Goal: Task Accomplishment & Management: Use online tool/utility

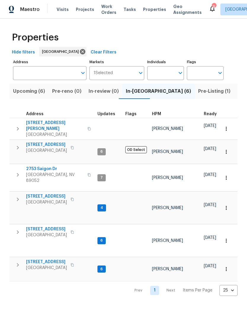
click at [237, 93] on span "Listed (30)" at bounding box center [250, 91] width 26 height 8
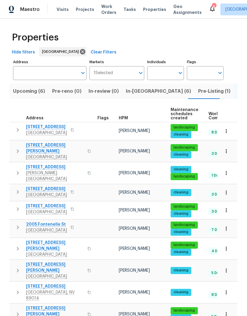
click at [28, 73] on input "Address" at bounding box center [45, 73] width 64 height 14
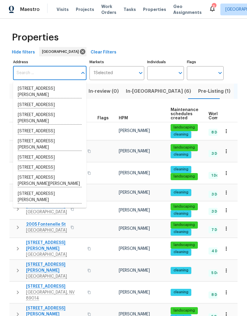
click at [159, 77] on input "Individuals" at bounding box center [161, 73] width 28 height 14
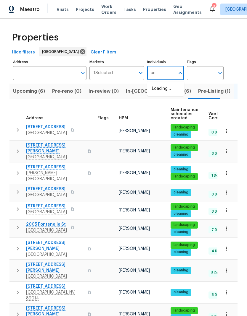
type input "[PERSON_NAME]"
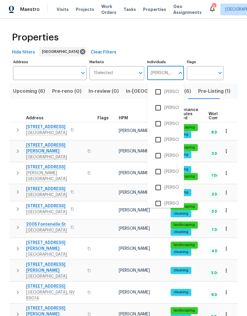
click at [158, 174] on input "checkbox" at bounding box center [158, 172] width 12 height 12
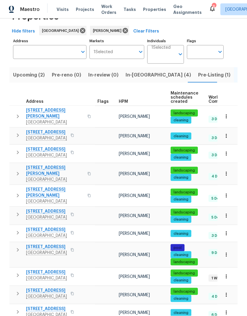
scroll to position [24, 0]
click at [19, 309] on icon "button" at bounding box center [17, 312] width 7 height 7
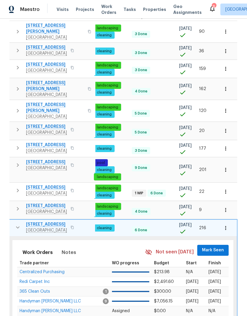
scroll to position [0, 77]
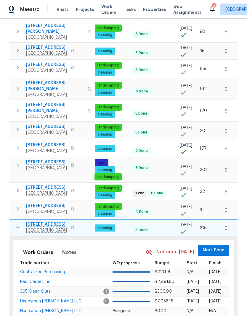
click at [218, 247] on span "Mark Seen" at bounding box center [213, 250] width 22 height 7
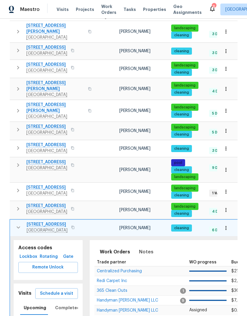
scroll to position [0, 0]
click at [21, 224] on icon "button" at bounding box center [18, 227] width 7 height 7
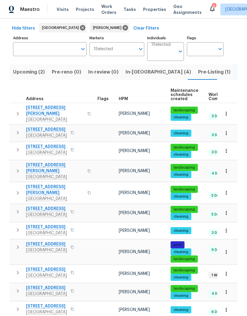
scroll to position [21, 0]
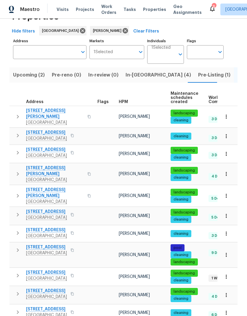
click at [16, 291] on icon "button" at bounding box center [17, 294] width 7 height 7
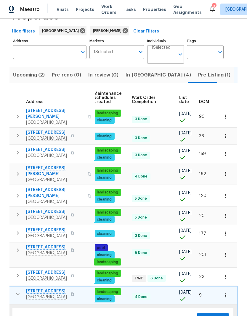
scroll to position [0, 77]
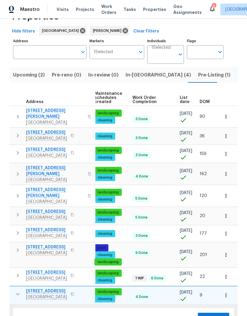
click at [217, 315] on span "Mark Seen" at bounding box center [213, 318] width 22 height 7
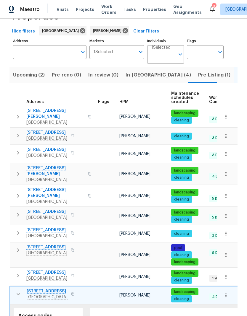
scroll to position [0, 0]
click at [16, 272] on icon "button" at bounding box center [17, 275] width 7 height 7
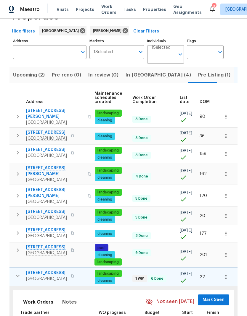
click at [217, 297] on span "Mark Seen" at bounding box center [213, 300] width 22 height 7
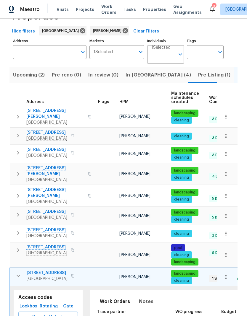
click at [17, 249] on icon "button" at bounding box center [18, 251] width 2 height 4
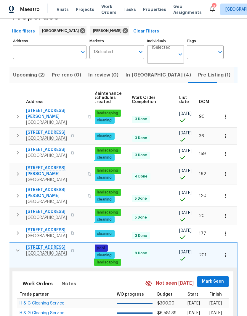
scroll to position [0, 77]
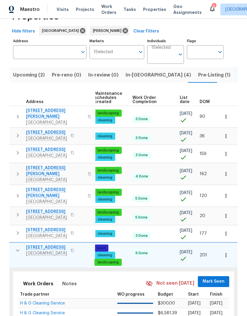
click at [217, 278] on span "Mark Seen" at bounding box center [213, 281] width 22 height 7
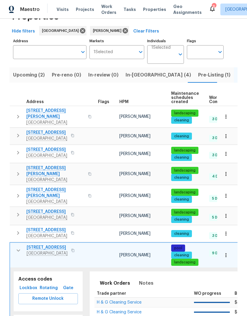
scroll to position [0, 0]
click at [19, 230] on icon "button" at bounding box center [17, 233] width 7 height 7
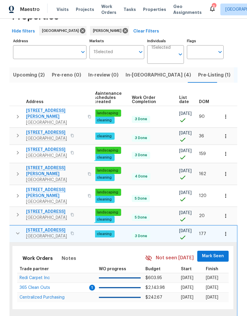
scroll to position [0, 77]
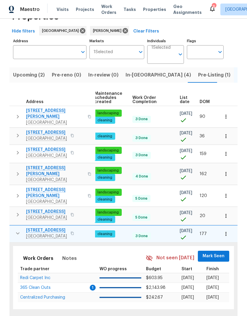
click at [217, 253] on span "Mark Seen" at bounding box center [213, 256] width 22 height 7
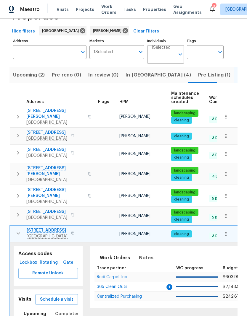
scroll to position [0, 0]
click at [17, 211] on icon "button" at bounding box center [17, 214] width 7 height 7
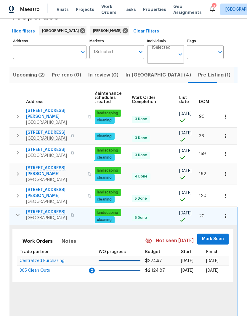
scroll to position [0, 77]
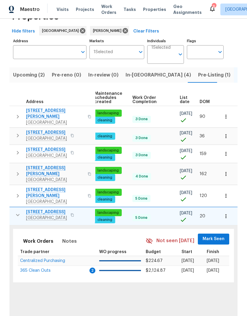
click at [222, 236] on span "Mark Seen" at bounding box center [213, 239] width 22 height 7
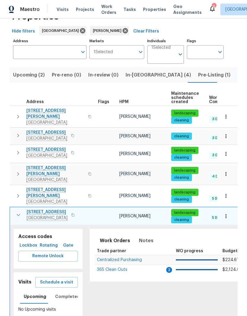
scroll to position [0, 0]
click at [17, 194] on icon "button" at bounding box center [18, 196] width 2 height 4
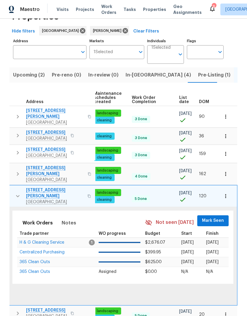
scroll to position [0, 77]
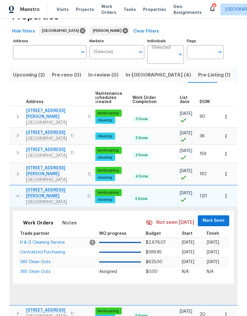
click at [220, 217] on span "Mark Seen" at bounding box center [213, 220] width 22 height 7
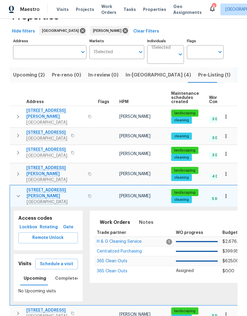
scroll to position [0, 0]
click at [14, 165] on button "button" at bounding box center [18, 174] width 12 height 18
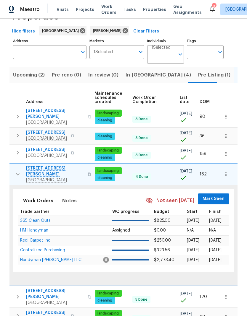
click at [221, 196] on span "Mark Seen" at bounding box center [213, 199] width 22 height 7
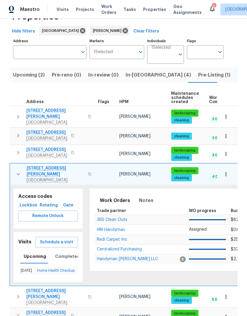
click at [16, 149] on icon "button" at bounding box center [17, 152] width 7 height 7
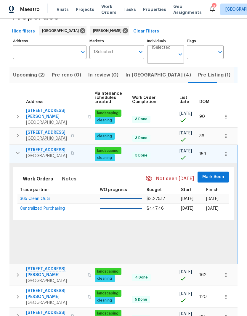
scroll to position [0, 77]
click at [222, 174] on span "Mark Seen" at bounding box center [213, 177] width 22 height 7
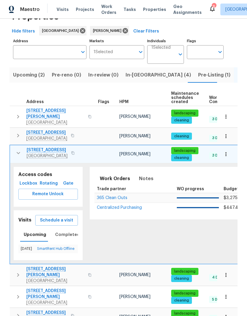
scroll to position [0, 0]
click at [15, 132] on icon "button" at bounding box center [17, 135] width 7 height 7
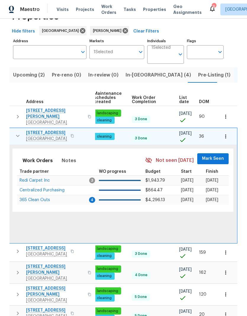
scroll to position [0, 77]
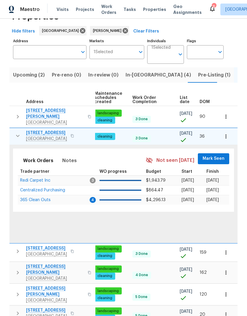
click at [219, 155] on span "Mark Seen" at bounding box center [213, 158] width 22 height 7
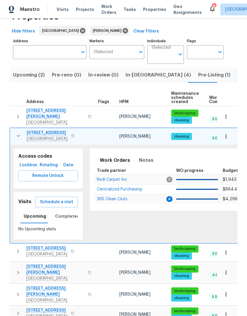
scroll to position [0, 0]
click at [15, 113] on icon "button" at bounding box center [17, 116] width 7 height 7
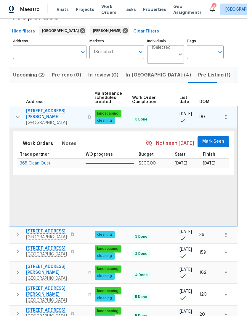
click at [226, 136] on button "Mark Seen" at bounding box center [212, 141] width 31 height 11
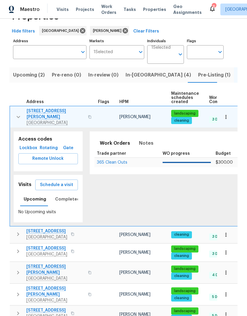
click at [33, 108] on span "[STREET_ADDRESS][PERSON_NAME]" at bounding box center [56, 114] width 58 height 12
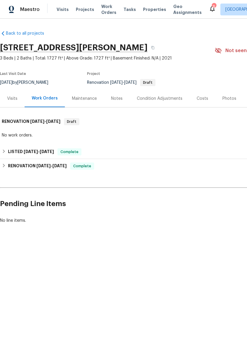
click at [13, 100] on div "Visits" at bounding box center [12, 99] width 10 height 6
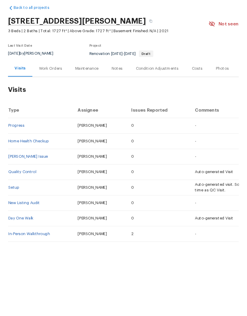
scroll to position [8, 0]
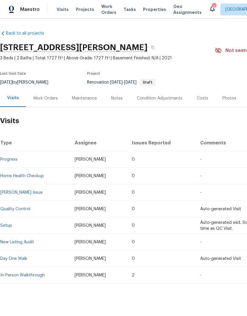
click at [143, 7] on span "Properties" at bounding box center [154, 10] width 23 height 6
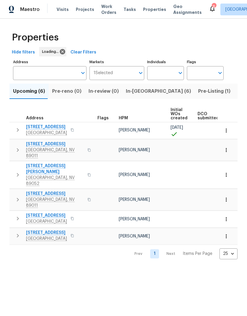
click at [137, 88] on span "In-[GEOGRAPHIC_DATA] (6)" at bounding box center [158, 91] width 65 height 8
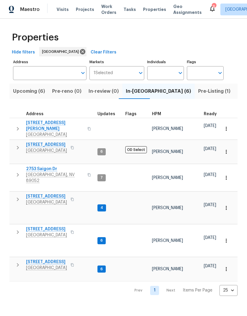
click at [9, 131] on div "Properties Hide filters Las Vegas Clear Filters Address Address Markets 1 Selec…" at bounding box center [123, 162] width 247 height 287
click at [17, 125] on icon "button" at bounding box center [17, 128] width 7 height 7
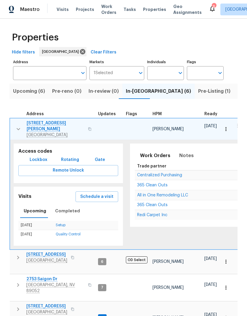
click at [84, 196] on button "Schedule a visit" at bounding box center [96, 197] width 43 height 11
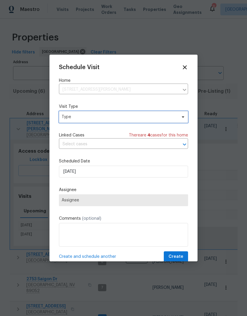
click at [64, 123] on span "Type" at bounding box center [123, 117] width 129 height 12
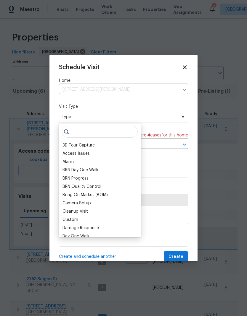
click at [186, 68] on icon at bounding box center [184, 67] width 7 height 7
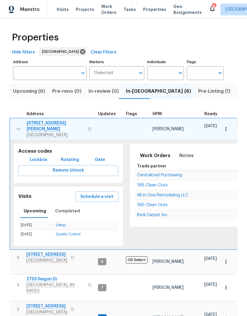
click at [16, 127] on icon "button" at bounding box center [18, 129] width 7 height 7
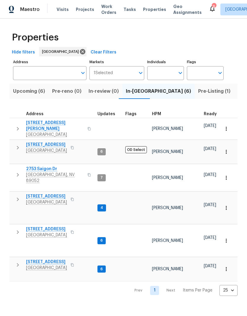
click at [15, 196] on icon "button" at bounding box center [17, 199] width 7 height 7
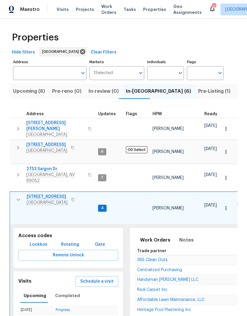
click at [109, 277] on button "Schedule a visit" at bounding box center [96, 282] width 43 height 11
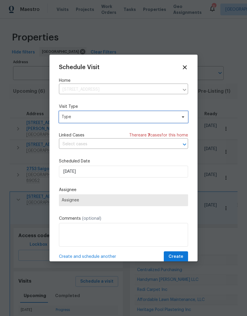
click at [68, 122] on span "Type" at bounding box center [123, 117] width 129 height 12
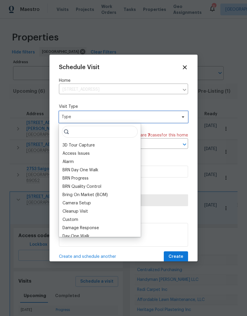
click at [66, 115] on span "Type" at bounding box center [119, 117] width 115 height 6
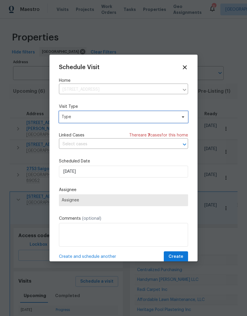
click at [69, 122] on span "Type" at bounding box center [123, 117] width 129 height 12
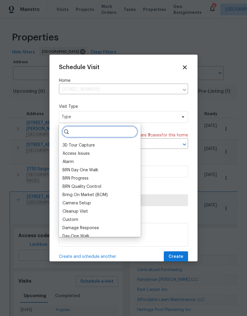
click at [73, 133] on input "search" at bounding box center [100, 132] width 76 height 12
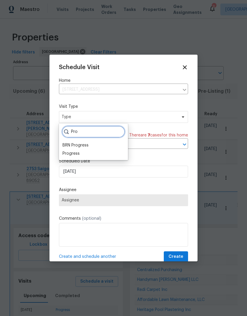
type input "Pro"
click at [65, 153] on div "Progress" at bounding box center [70, 154] width 17 height 6
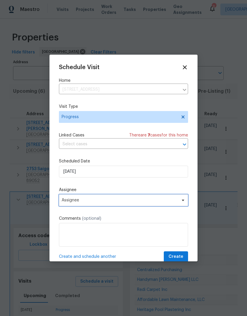
click at [67, 203] on span "Assignee" at bounding box center [120, 200] width 116 height 5
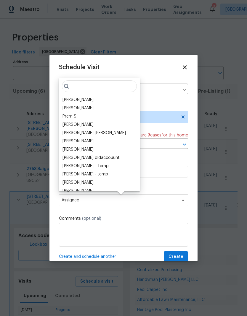
click at [66, 102] on div "[PERSON_NAME]" at bounding box center [77, 100] width 31 height 6
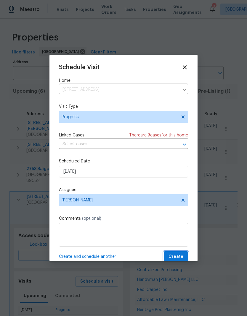
click at [176, 261] on span "Create" at bounding box center [175, 256] width 15 height 7
